Goal: Task Accomplishment & Management: Complete application form

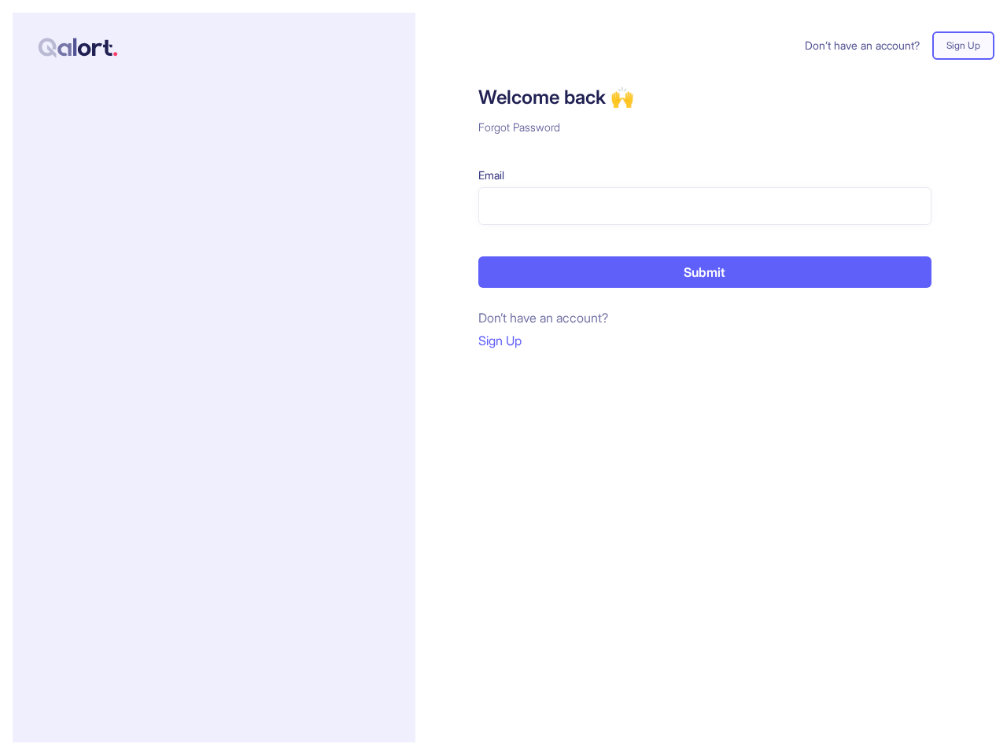
click at [504, 378] on div "Don’t have an account? Sign Up Welcome back 🙌 Forgot Password Email Submit Don’…" at bounding box center [704, 378] width 579 height 730
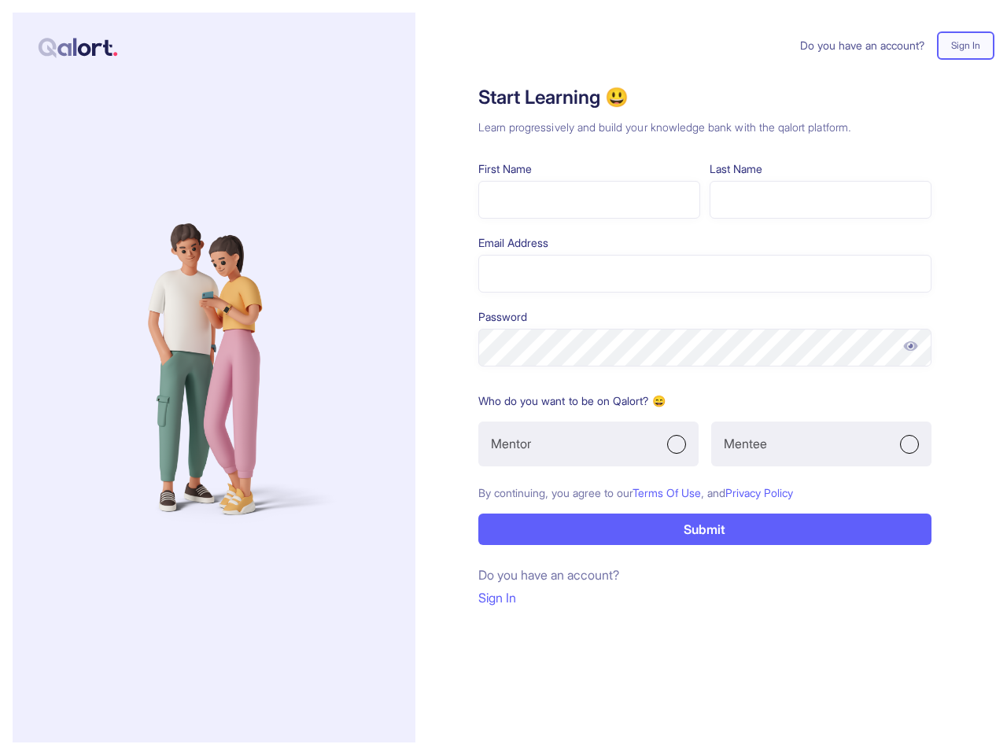
click at [504, 378] on form "First Name Last Name Email Address Password Who do you want to be on Qalort? 😄 …" at bounding box center [704, 352] width 453 height 385
click at [910, 346] on img at bounding box center [910, 346] width 17 height 16
click at [588, 444] on div "Mentor" at bounding box center [588, 444] width 220 height 45
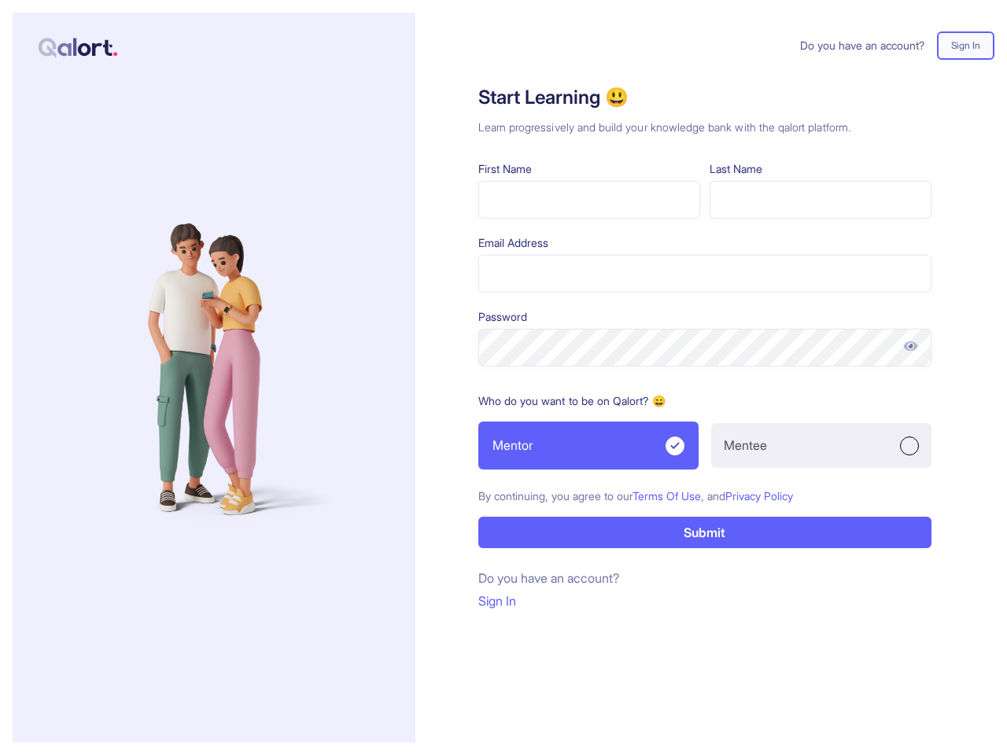
click at [821, 444] on div "Mentee" at bounding box center [821, 445] width 220 height 45
